Goal: Transaction & Acquisition: Purchase product/service

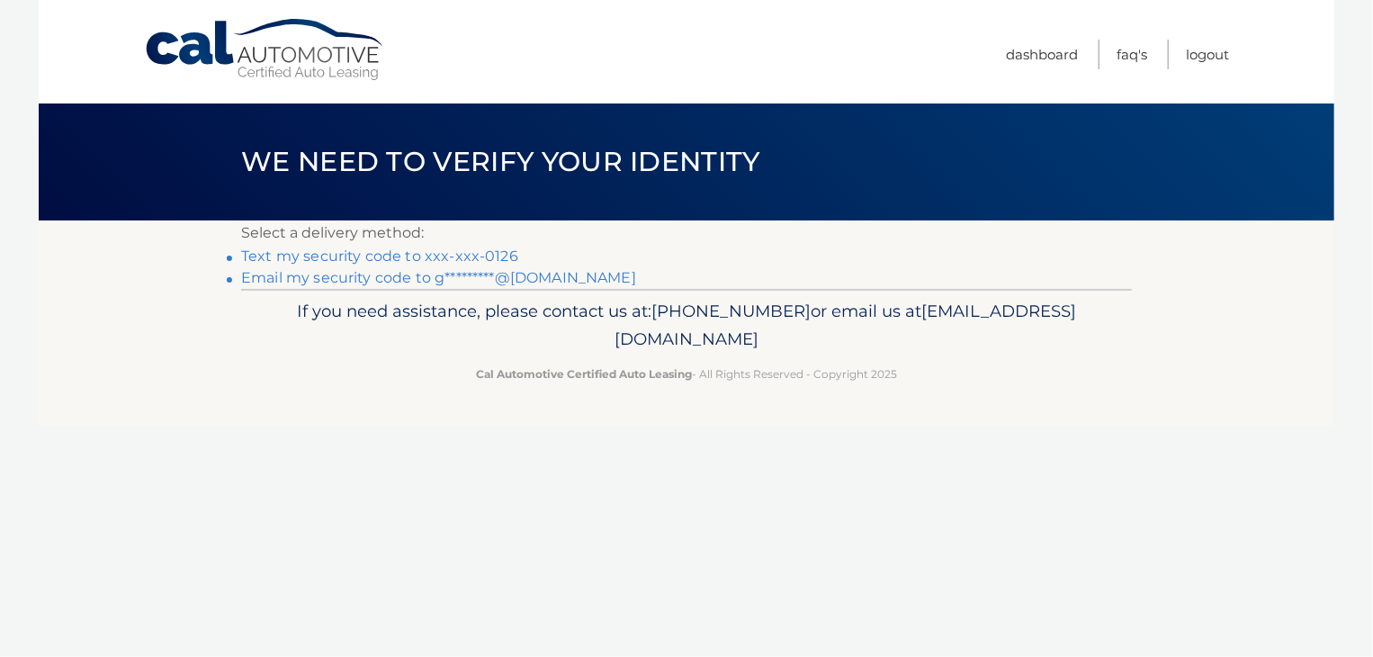
click at [461, 260] on link "Text my security code to xxx-xxx-0126" at bounding box center [379, 255] width 277 height 17
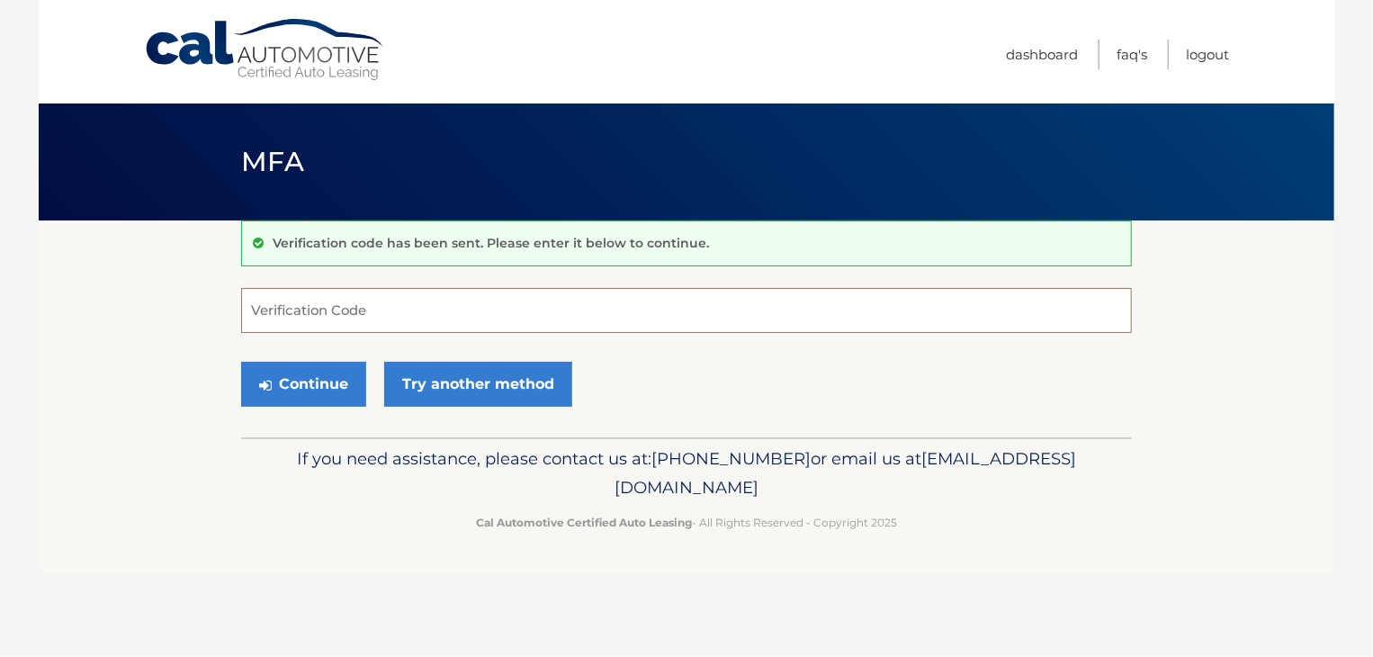
click at [399, 308] on input "Verification Code" at bounding box center [686, 310] width 891 height 45
type input "897453"
click at [334, 397] on button "Continue" at bounding box center [303, 384] width 125 height 45
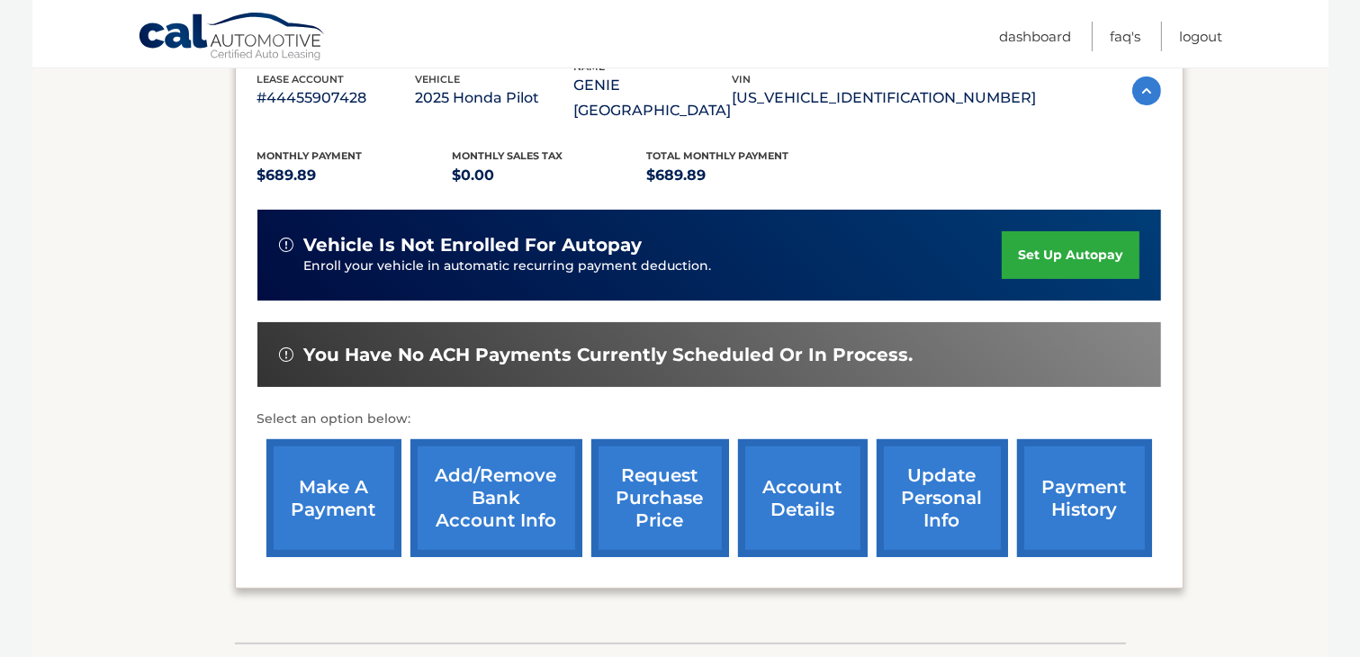
scroll to position [337, 0]
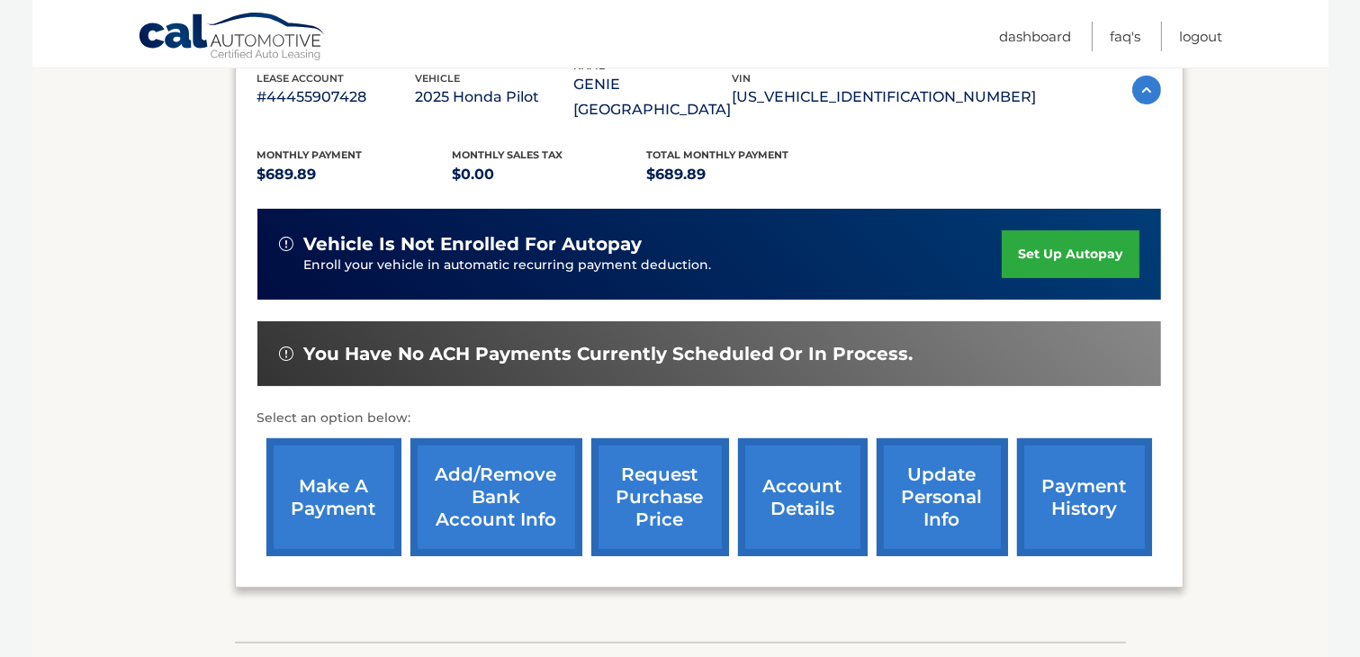
click at [331, 452] on link "make a payment" at bounding box center [333, 497] width 135 height 118
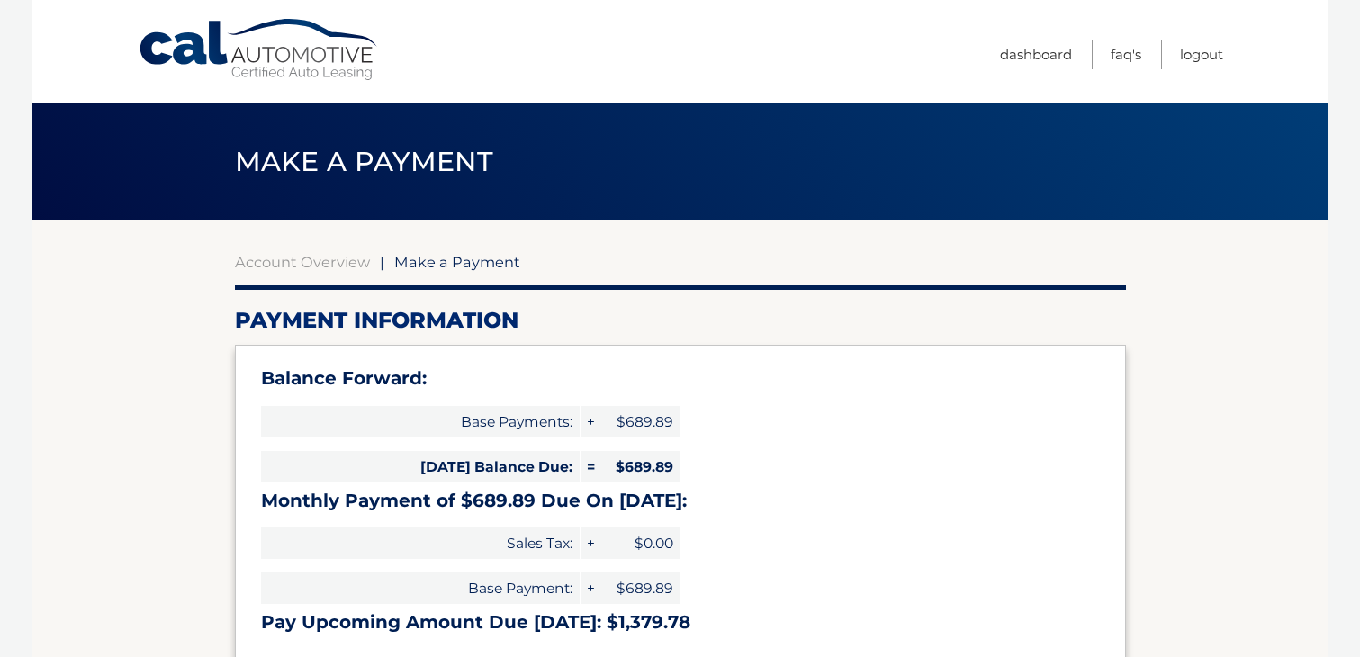
select select "NTk0ZTMwNTgtY2E4YS00ZDMxLTkzZTUtYTBlMzI2OTFiZWQ5"
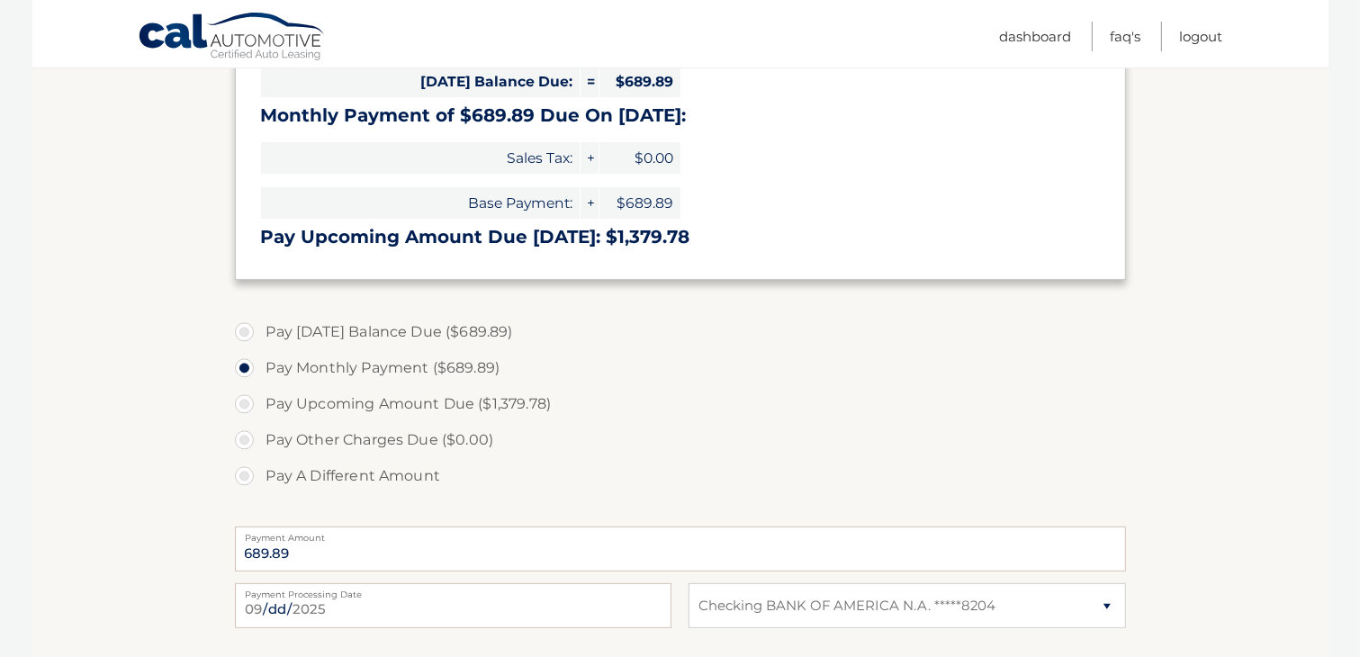
scroll to position [423, 0]
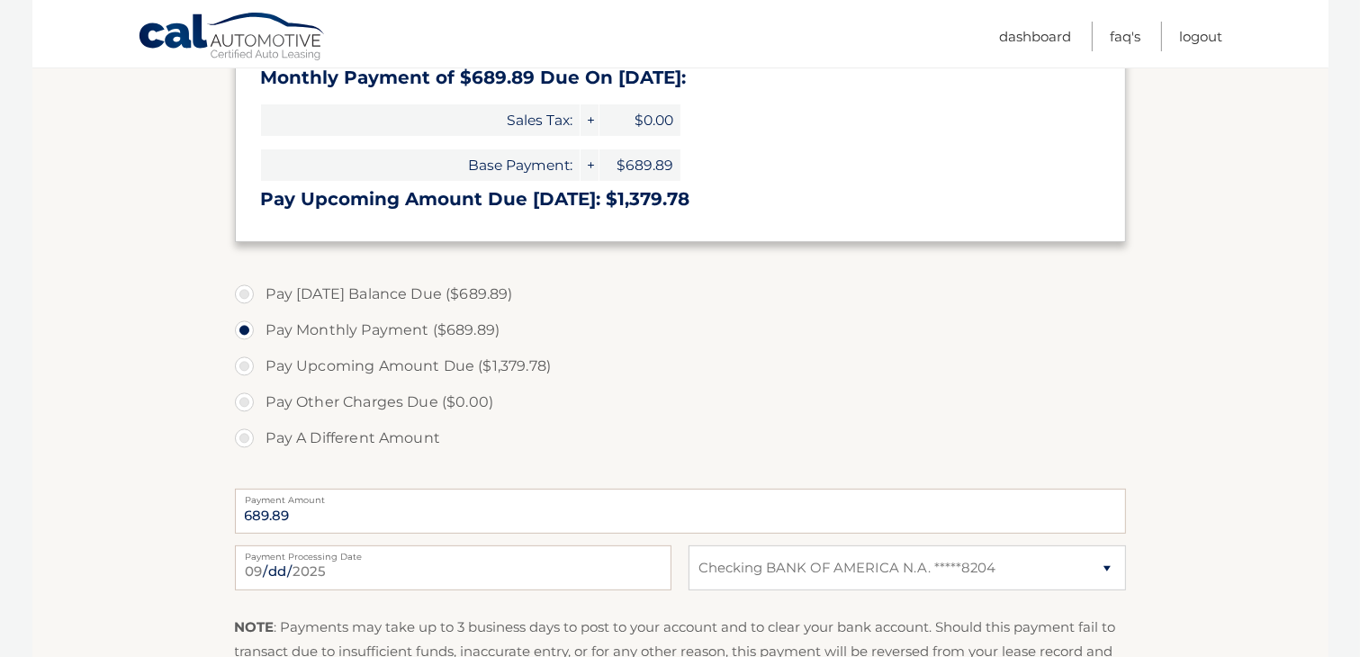
click at [288, 287] on label "Pay Today's Balance Due ($689.89)" at bounding box center [680, 294] width 891 height 36
click at [260, 287] on input "Pay Today's Balance Due ($689.89)" at bounding box center [251, 290] width 18 height 29
radio input "true"
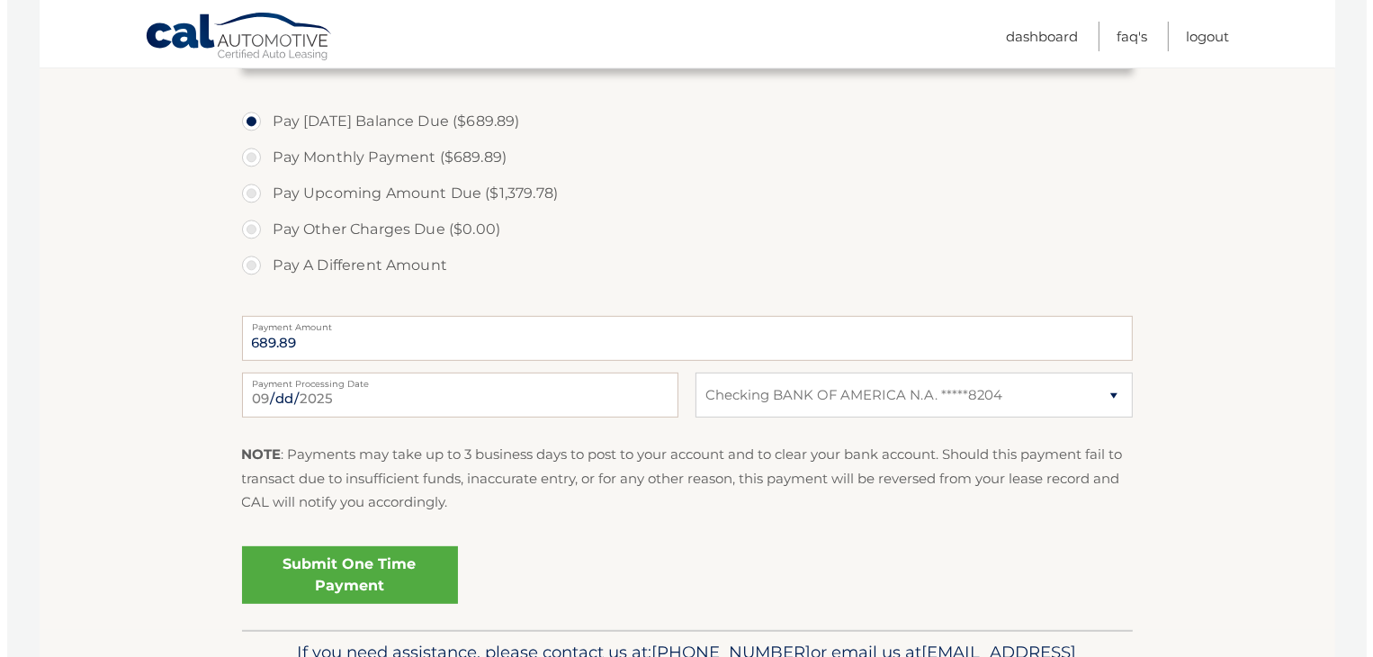
scroll to position [597, 0]
click at [398, 580] on link "Submit One Time Payment" at bounding box center [343, 574] width 216 height 58
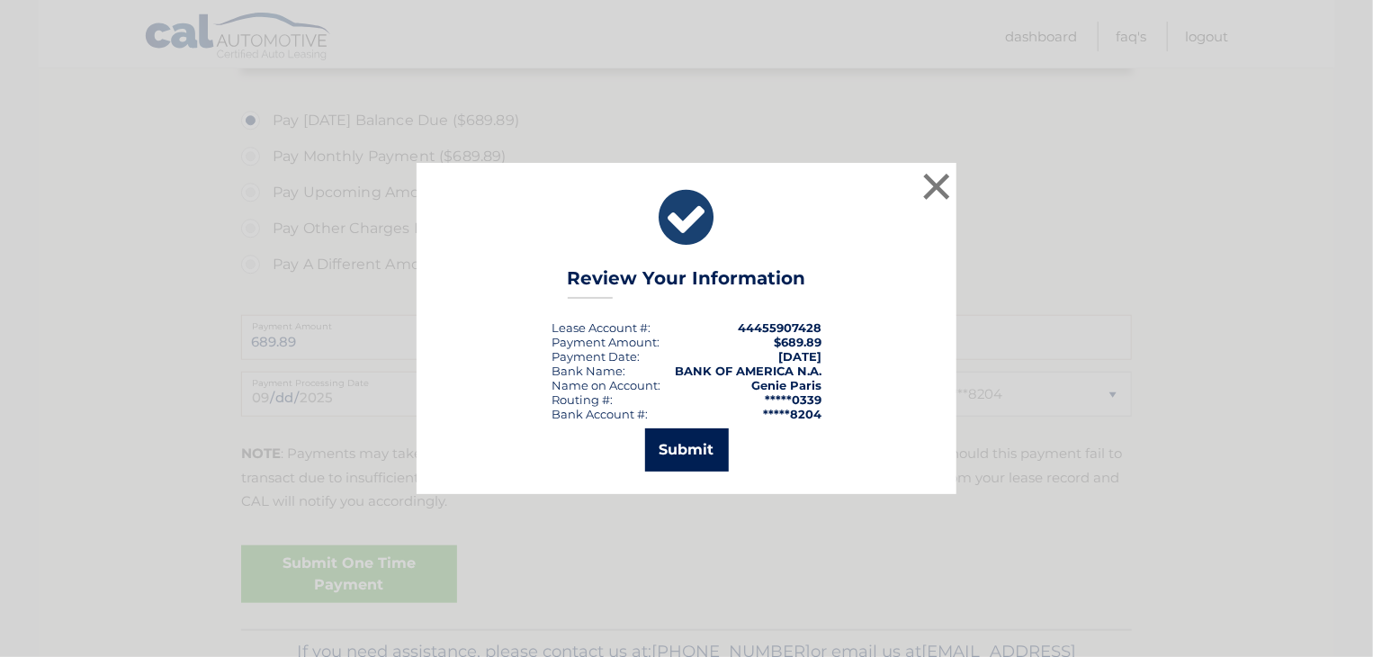
click at [678, 455] on button "Submit" at bounding box center [687, 449] width 84 height 43
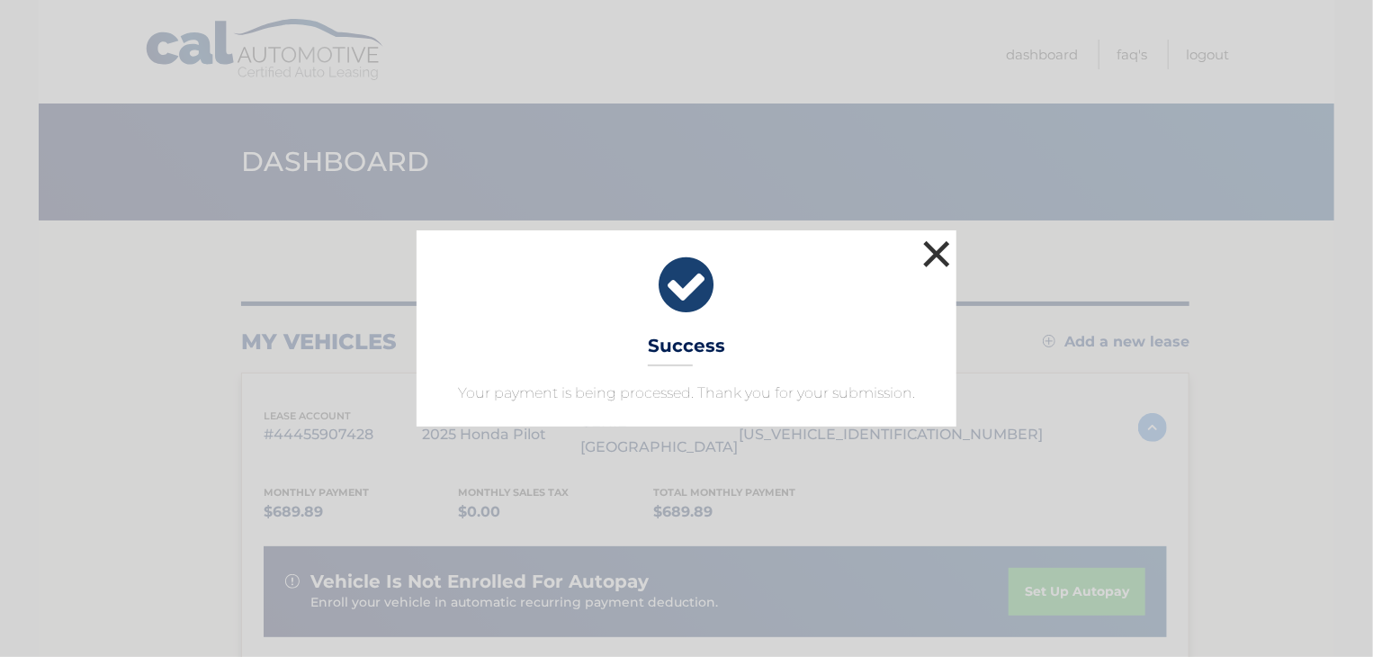
click at [940, 256] on button "×" at bounding box center [937, 254] width 36 height 36
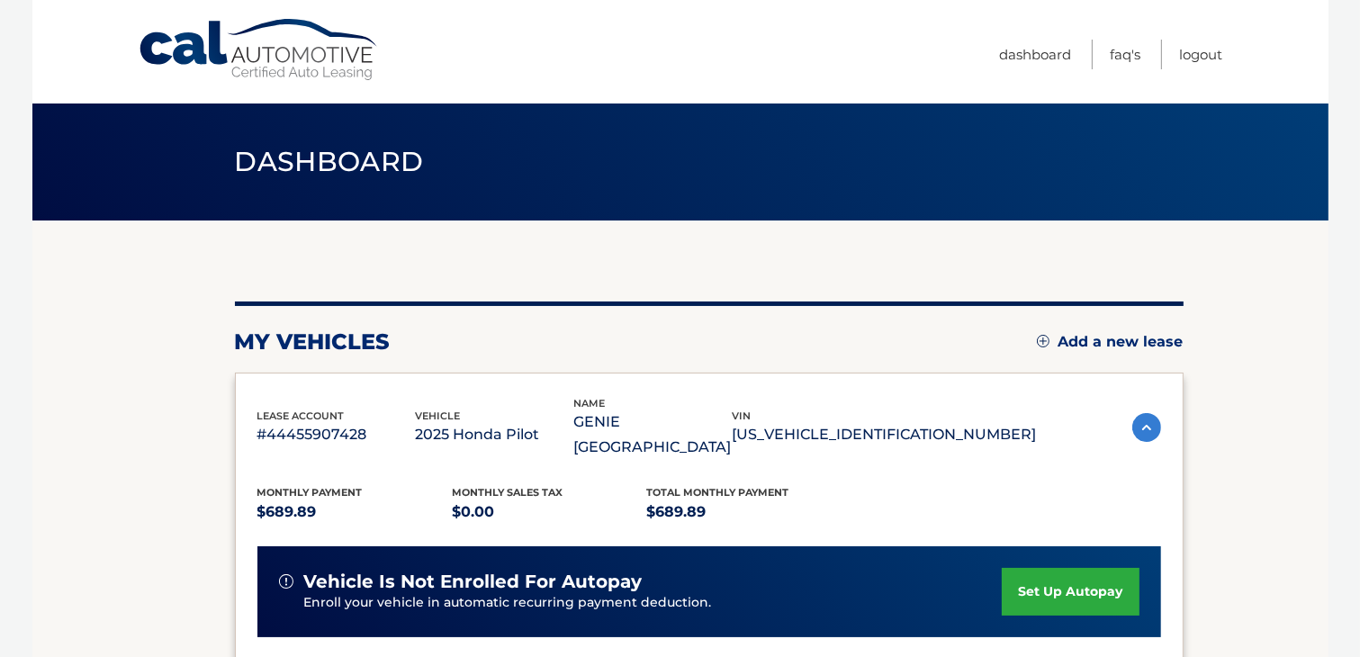
click at [857, 278] on div "my vehicles Add a new lease lease account #44455907428 vehicle 2025 Honda Pilot…" at bounding box center [709, 616] width 949 height 793
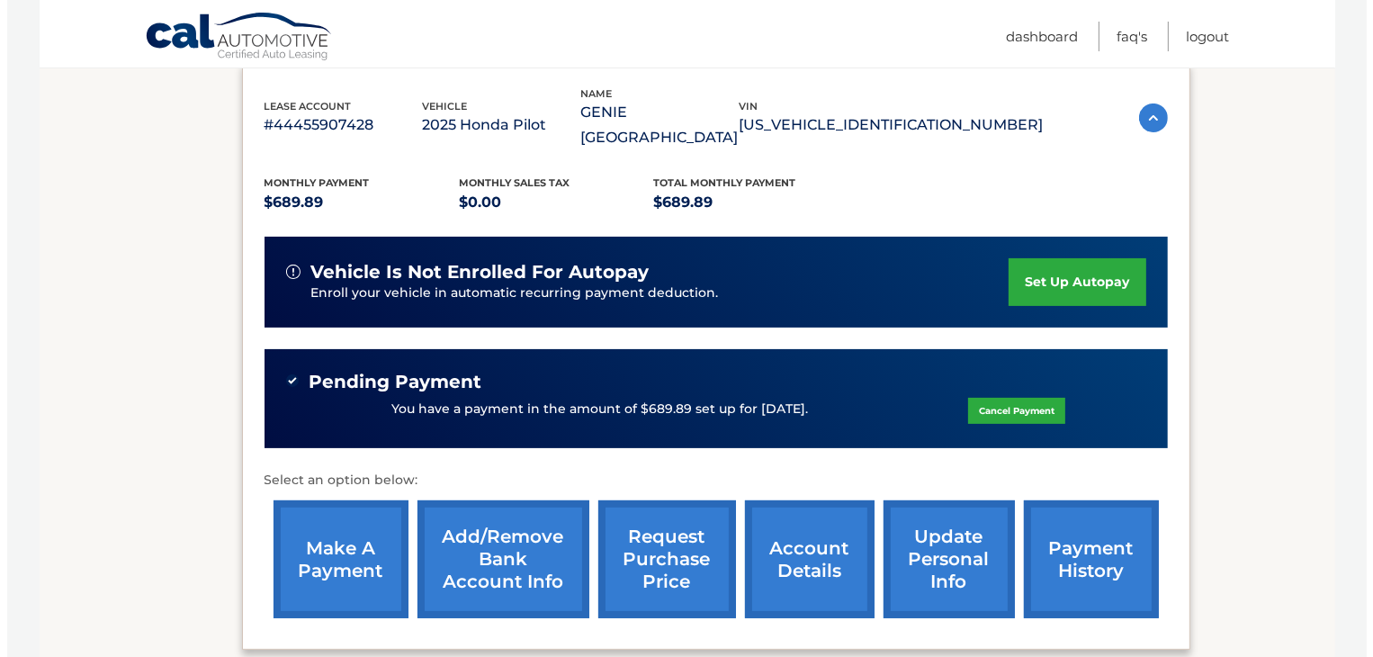
scroll to position [464, 0]
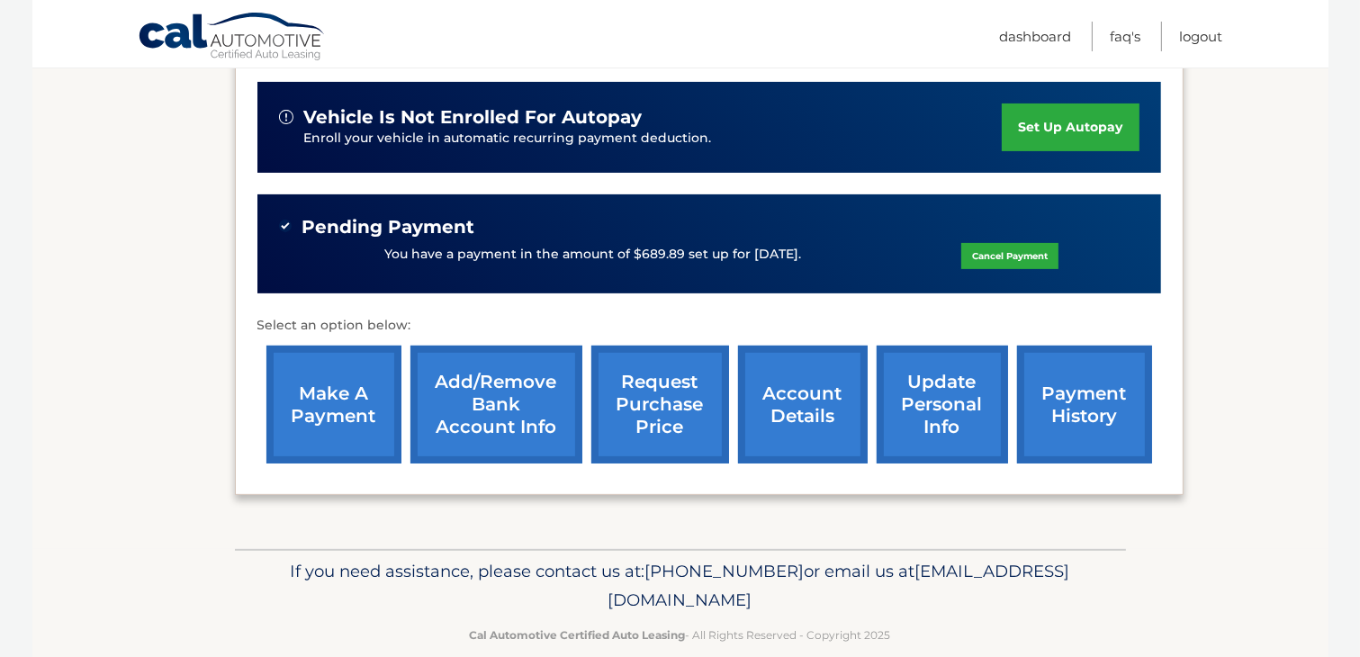
click at [679, 406] on link "request purchase price" at bounding box center [660, 405] width 138 height 118
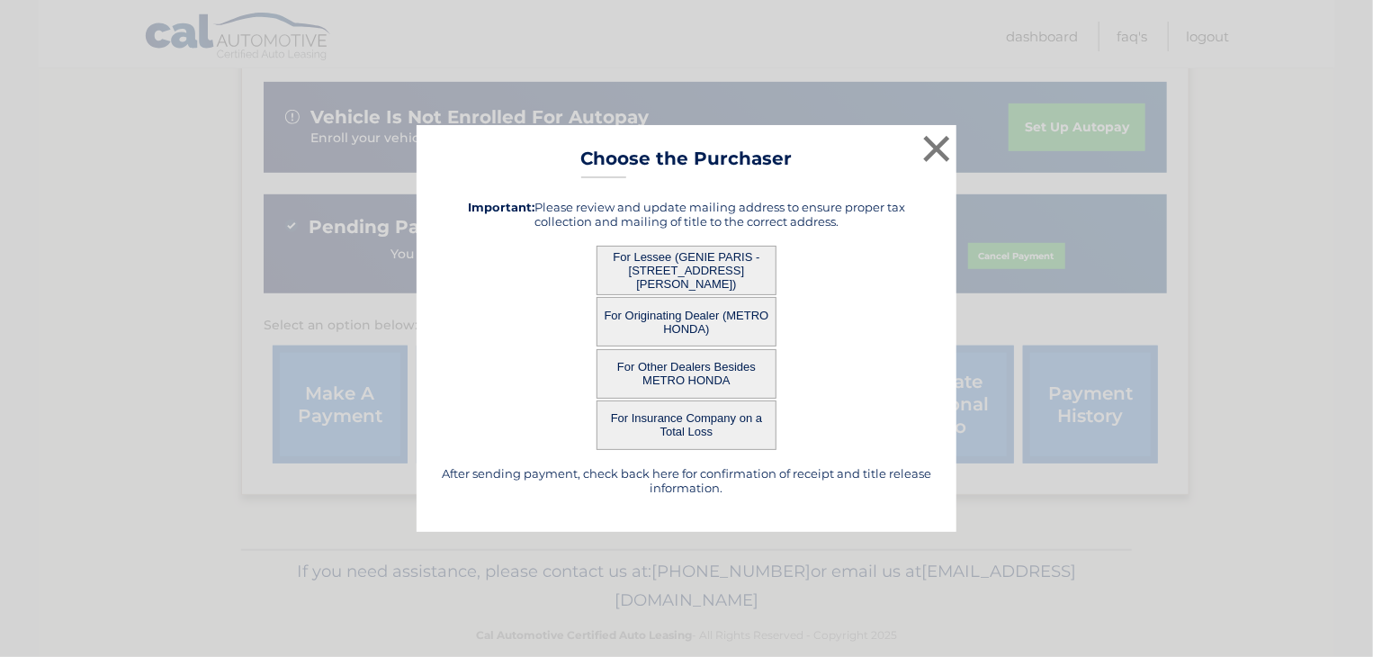
click at [738, 273] on button "For Lessee (GENIE PARIS - 89 WEBSTER AVE, FL 2, JERSEY CITY, NJ 07307)" at bounding box center [687, 270] width 180 height 49
click at [652, 272] on button "For Lessee (GENIE PARIS - 89 WEBSTER AVE, FL 2, JERSEY CITY, NJ 07307)" at bounding box center [687, 270] width 180 height 49
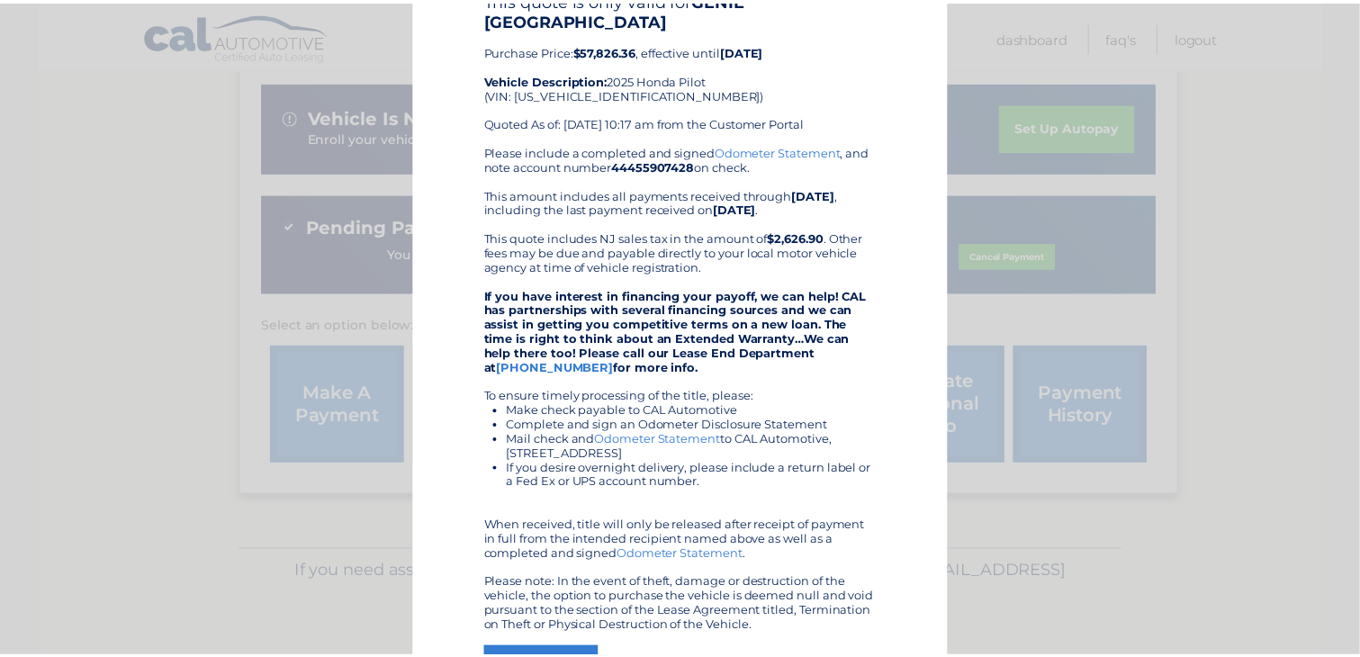
scroll to position [0, 0]
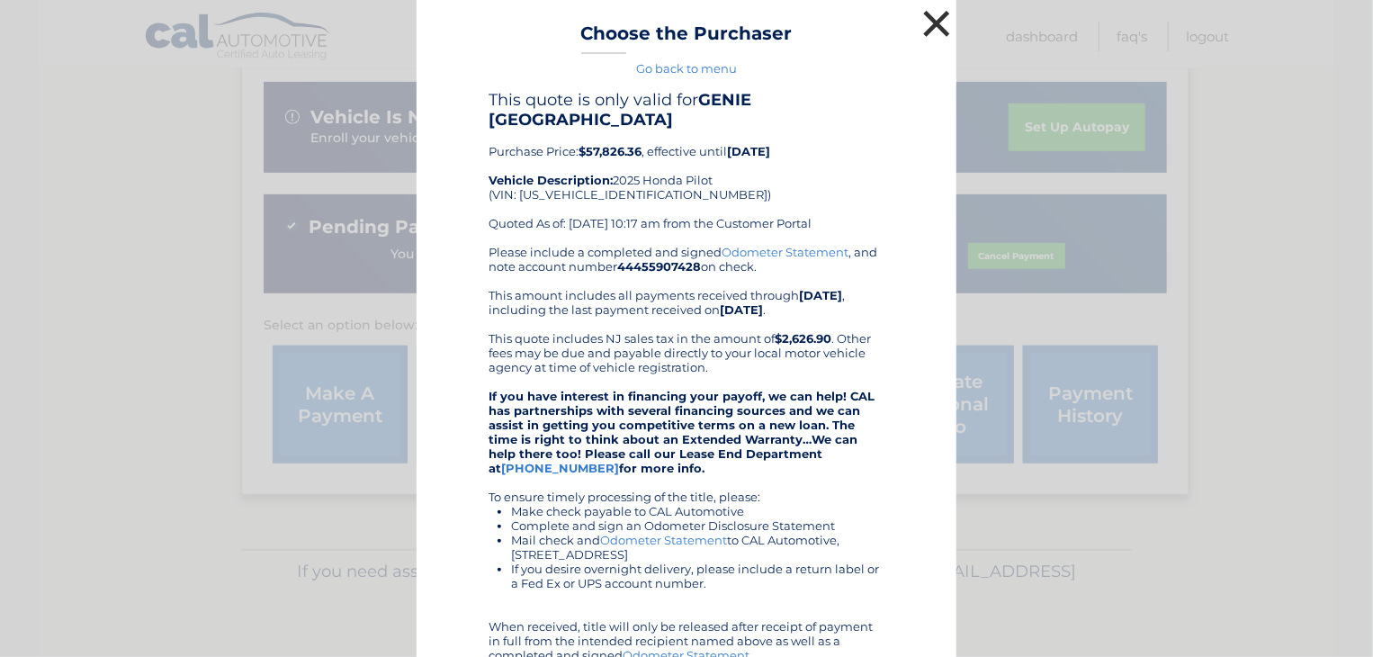
click at [928, 25] on button "×" at bounding box center [937, 23] width 36 height 36
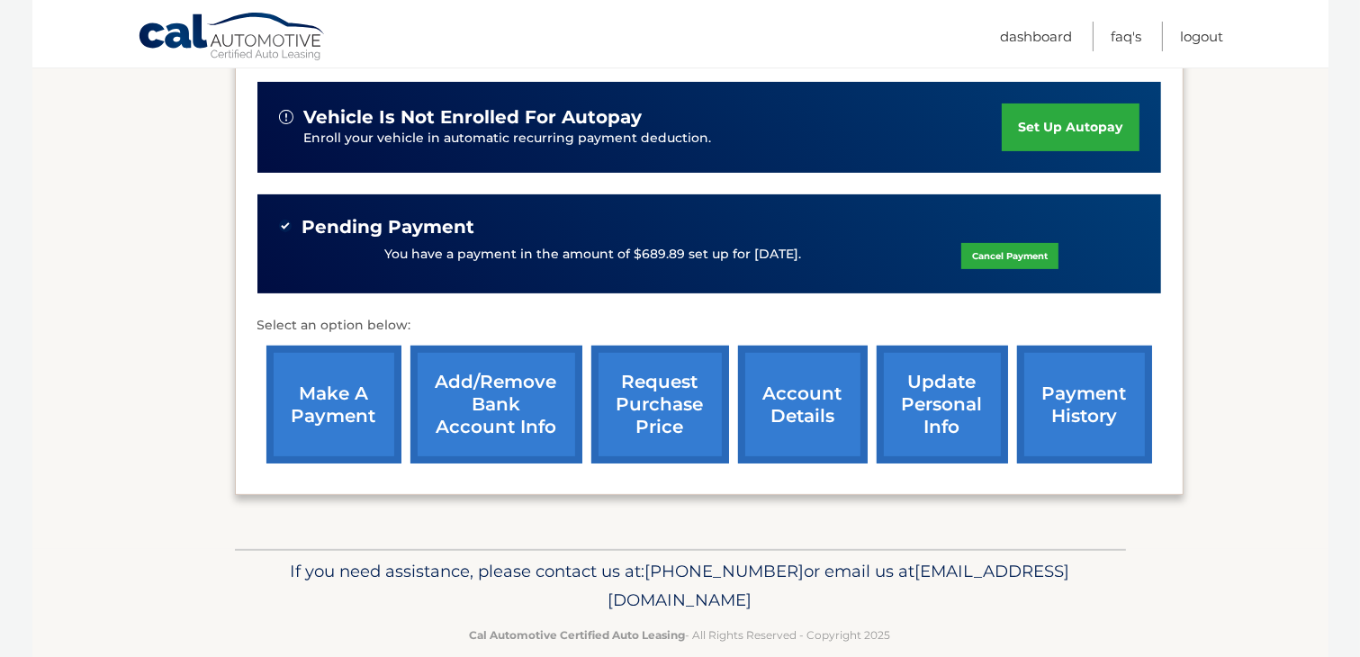
click at [1296, 206] on section "my vehicles Add a new lease lease account #44455907428 vehicle 2025 Honda Pilot…" at bounding box center [680, 152] width 1296 height 793
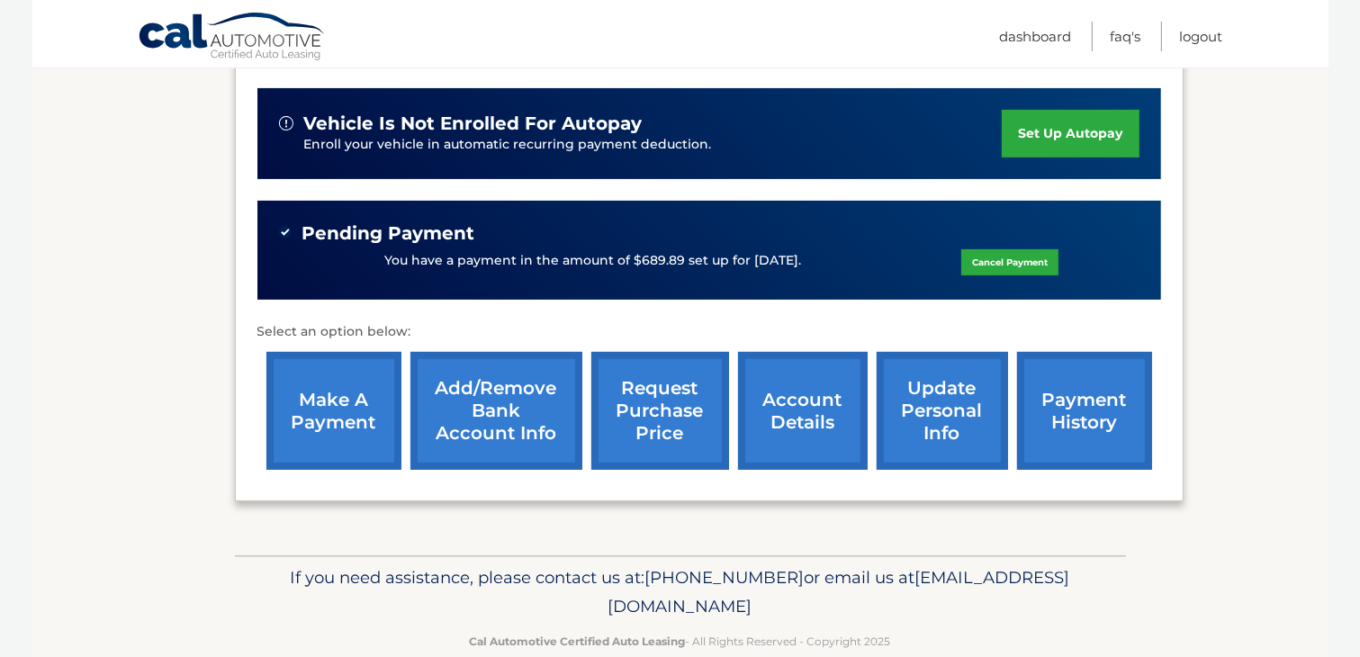
click at [784, 400] on link "account details" at bounding box center [803, 411] width 130 height 118
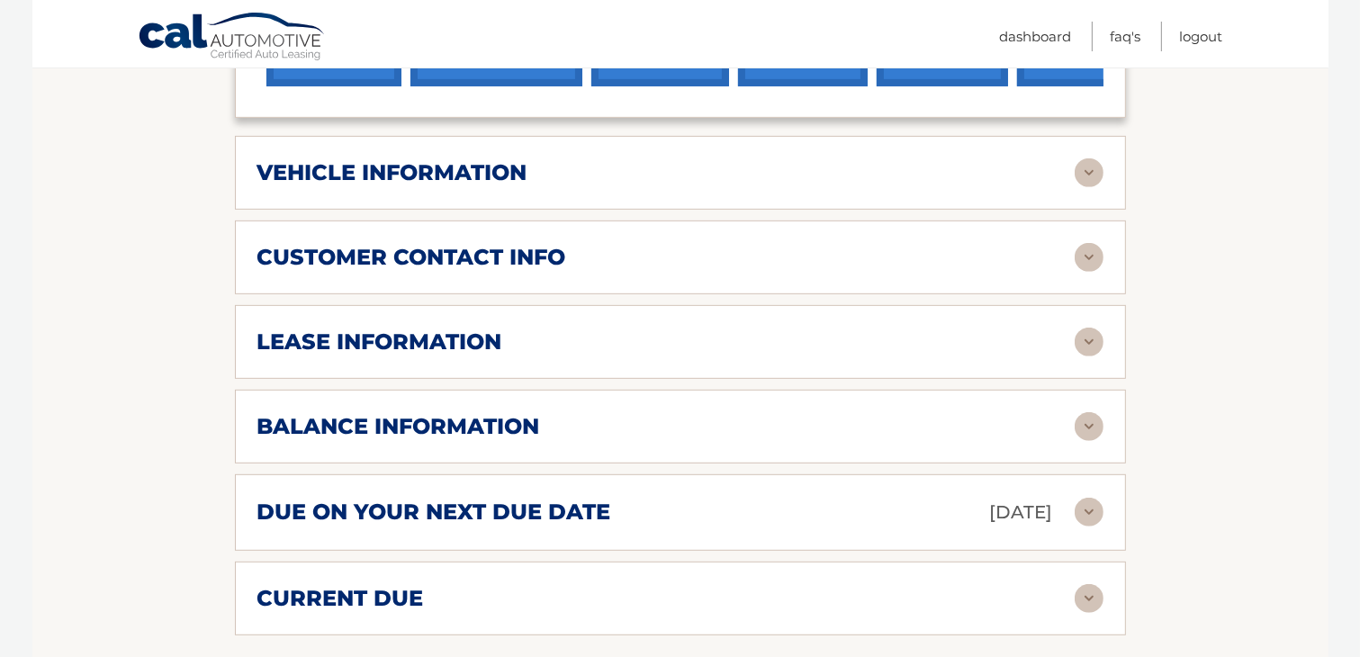
scroll to position [878, 0]
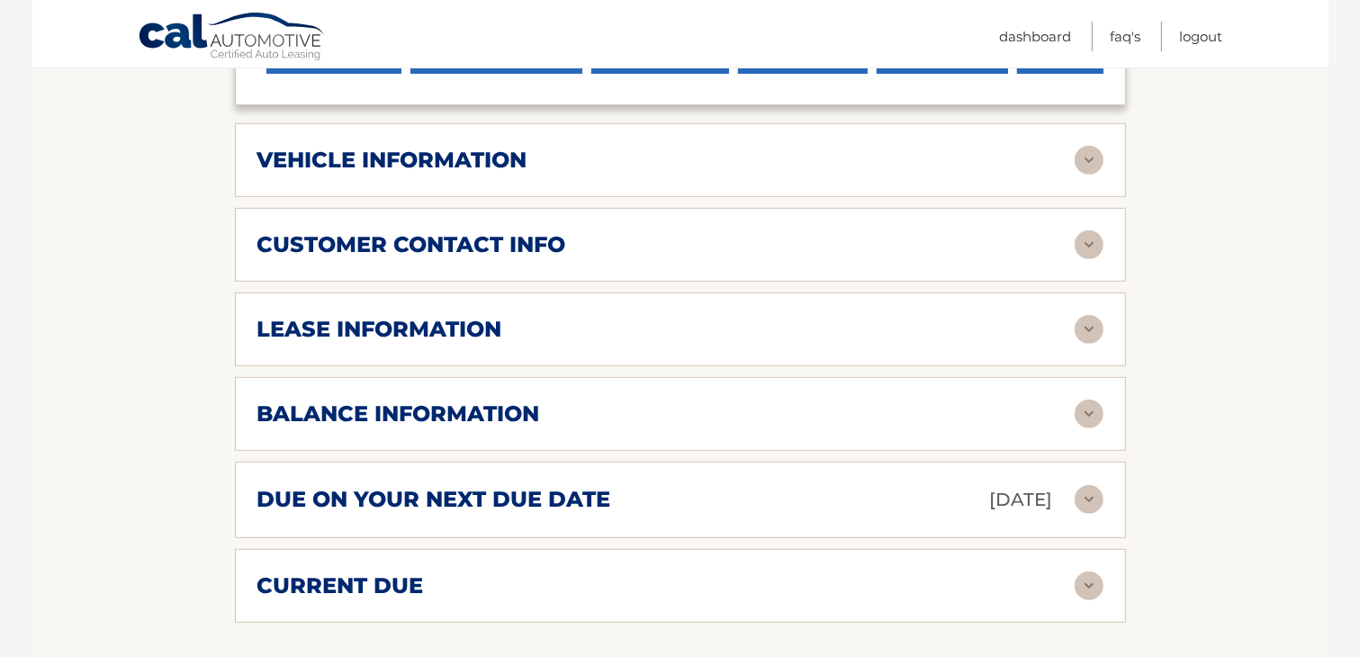
click at [725, 484] on div "due on your next due date [DATE]" at bounding box center [665, 499] width 817 height 31
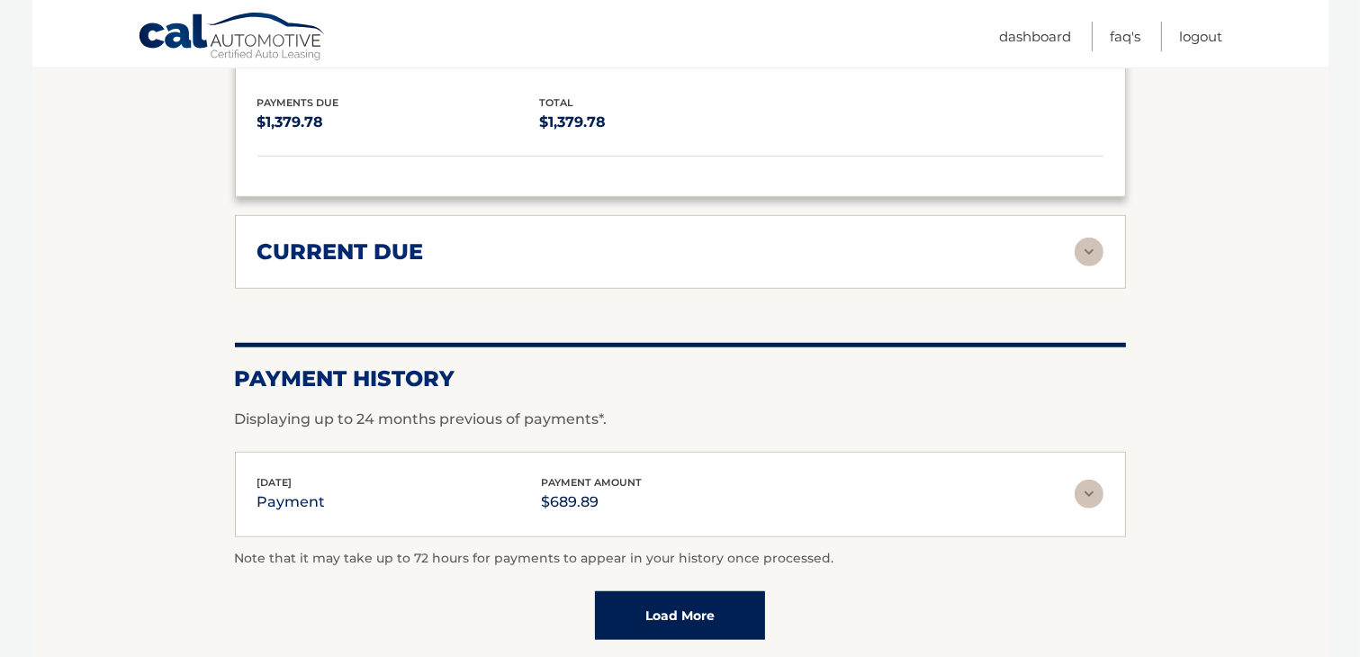
scroll to position [1511, 0]
